Goal: Task Accomplishment & Management: Use online tool/utility

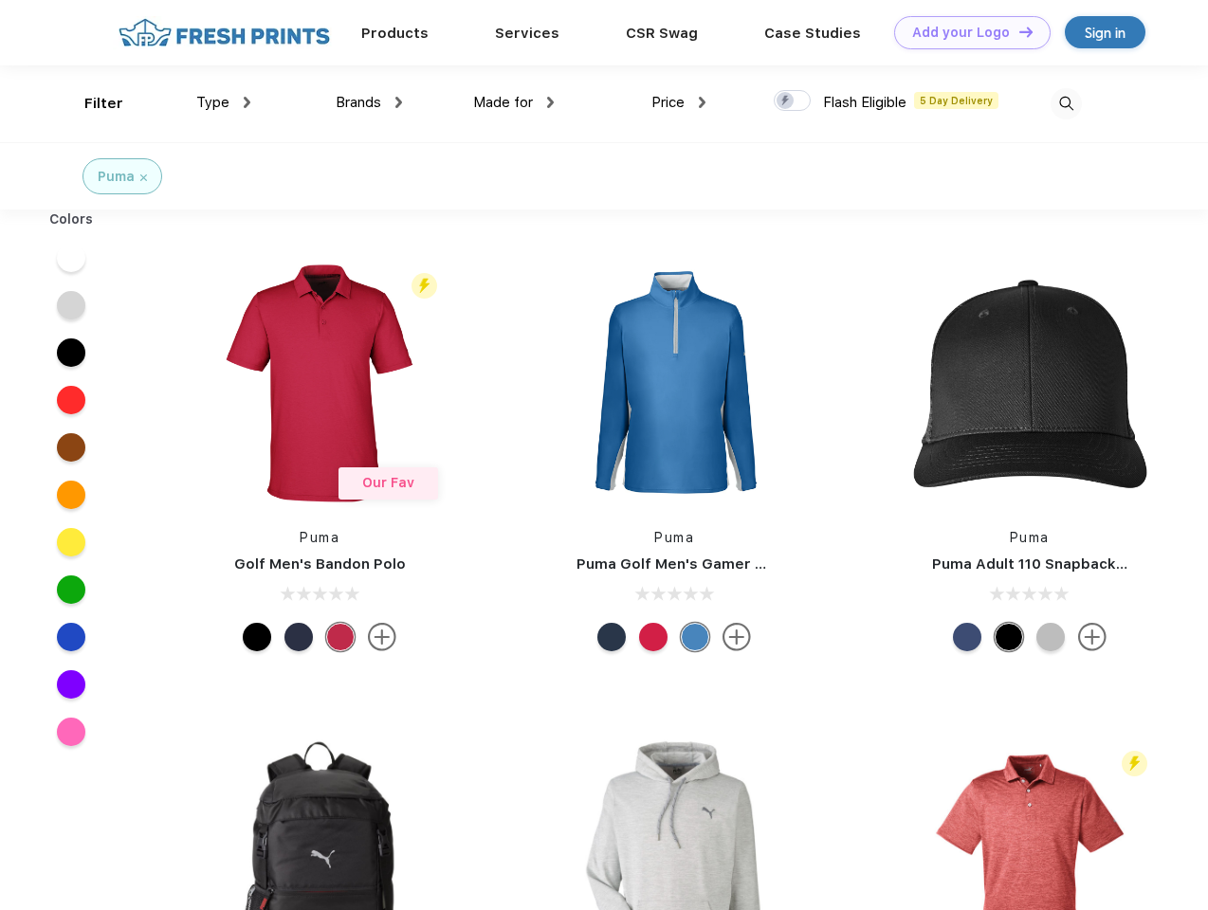
click at [965, 32] on link "Add your Logo Design Tool" at bounding box center [972, 32] width 156 height 33
click at [0, 0] on div "Design Tool" at bounding box center [0, 0] width 0 height 0
click at [1018, 31] on link "Add your Logo Design Tool" at bounding box center [972, 32] width 156 height 33
click at [91, 103] on div "Filter" at bounding box center [103, 104] width 39 height 22
click at [224, 102] on span "Type" at bounding box center [212, 102] width 33 height 17
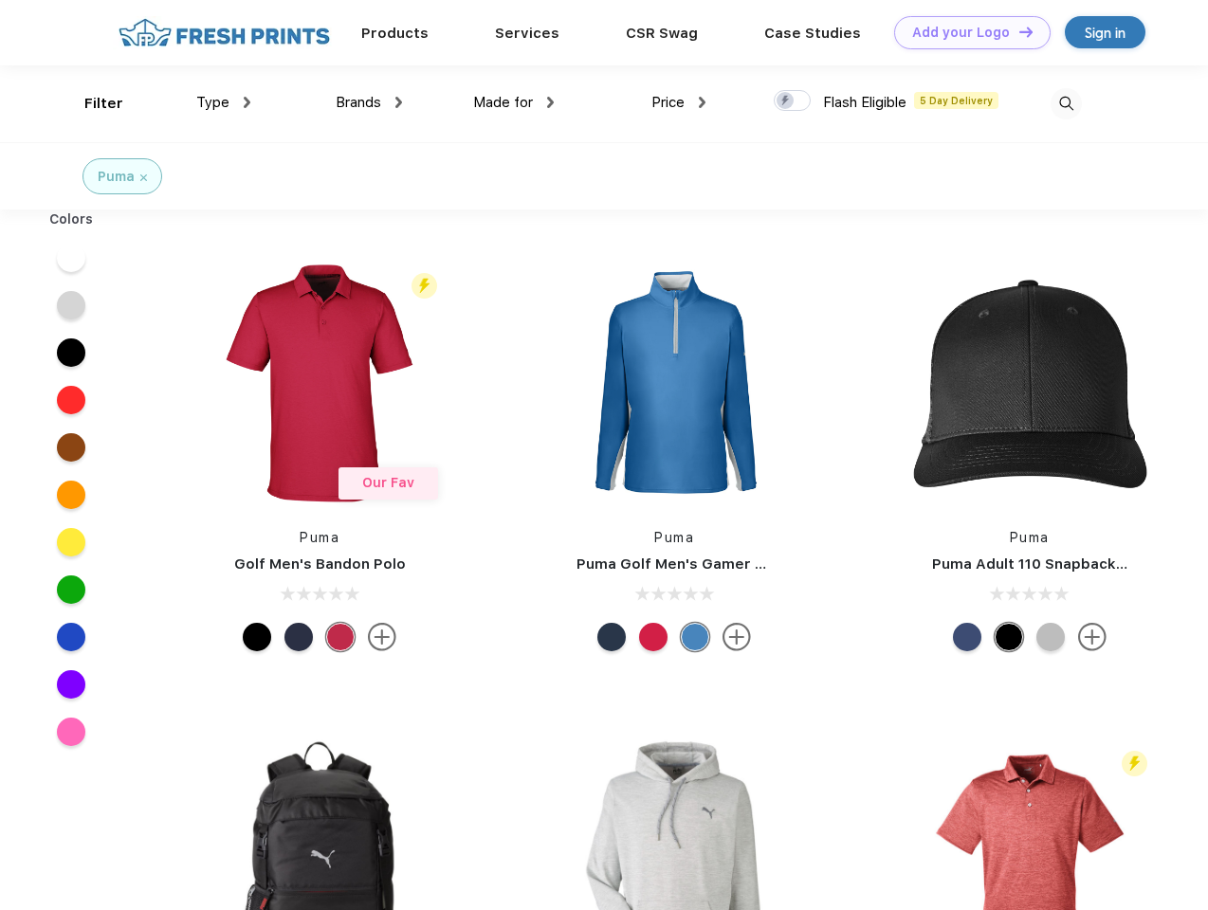
click at [369, 102] on span "Brands" at bounding box center [359, 102] width 46 height 17
click at [514, 102] on span "Made for" at bounding box center [503, 102] width 60 height 17
click at [679, 102] on span "Price" at bounding box center [668, 102] width 33 height 17
click at [793, 101] on div at bounding box center [792, 100] width 37 height 21
click at [786, 101] on input "checkbox" at bounding box center [780, 95] width 12 height 12
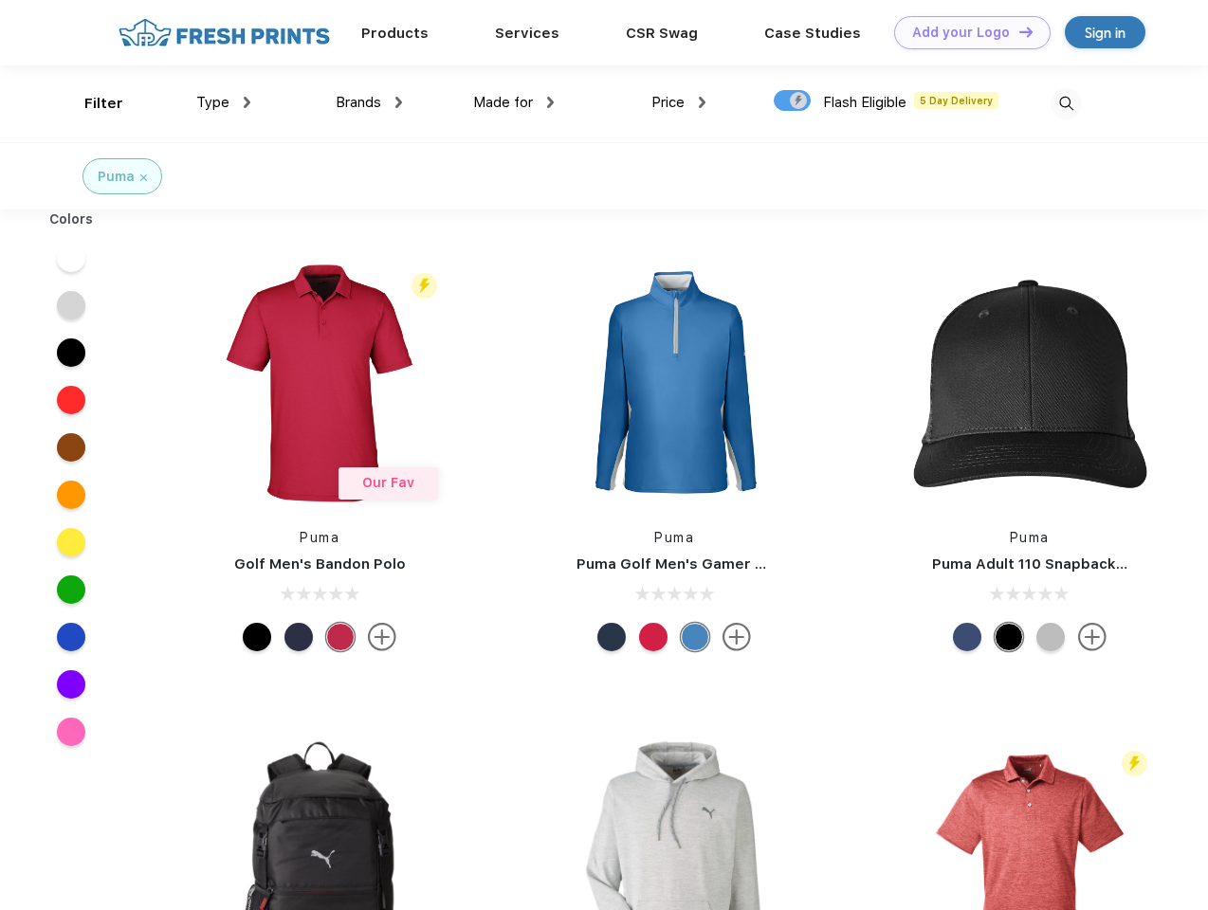
click at [1066, 103] on img at bounding box center [1066, 103] width 31 height 31
